Goal: Navigation & Orientation: Find specific page/section

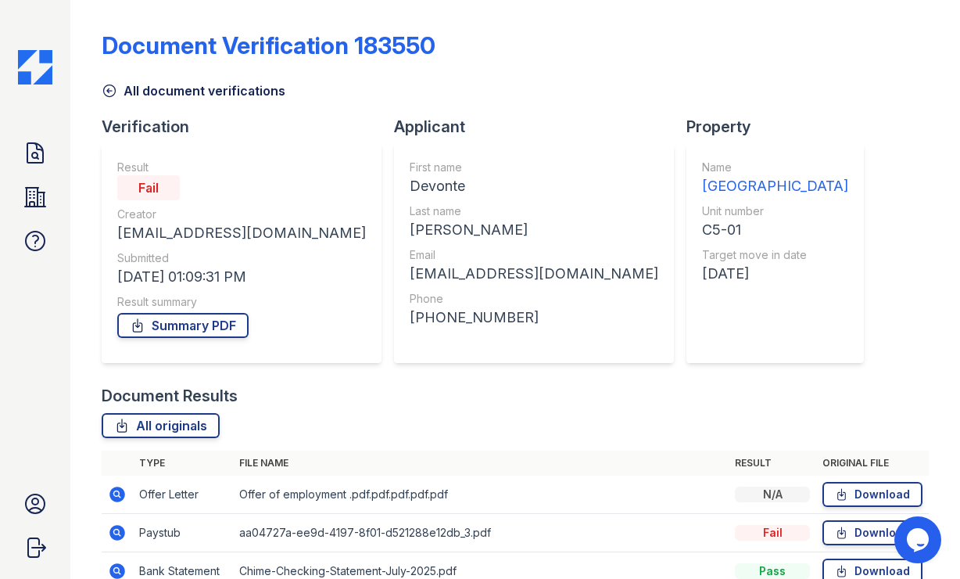
click at [59, 78] on div "Doc Verifications Properties FAQ Aston Park Leasing NM Residential Account Sign…" at bounding box center [35, 289] width 70 height 579
click at [46, 75] on img at bounding box center [35, 67] width 34 height 34
